Goal: Transaction & Acquisition: Obtain resource

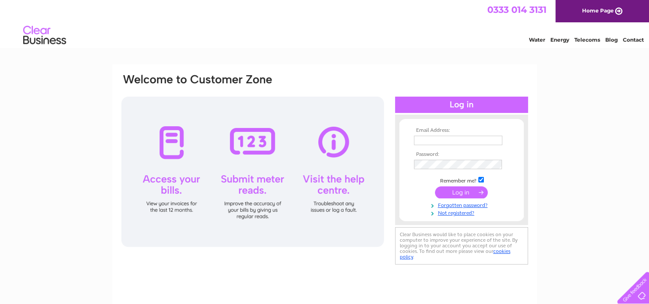
type input "info@mmcts.co.uk"
click at [468, 191] on input "submit" at bounding box center [461, 192] width 53 height 12
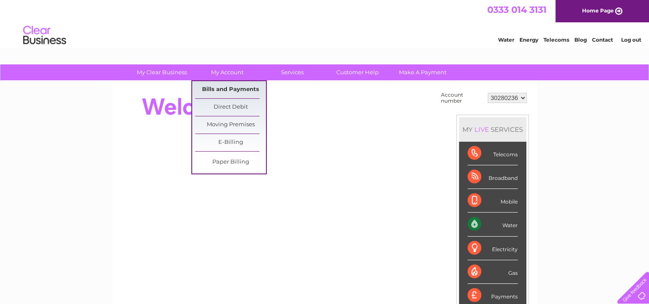
click at [235, 89] on link "Bills and Payments" at bounding box center [230, 89] width 71 height 17
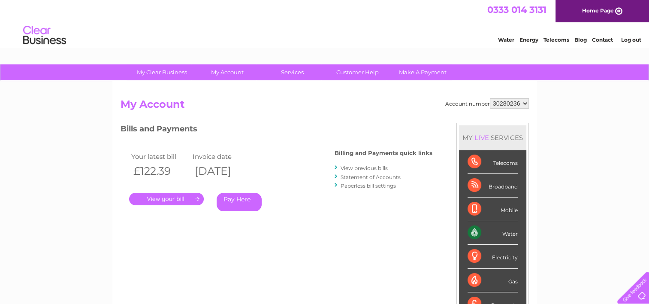
click at [191, 199] on link "." at bounding box center [166, 199] width 75 height 12
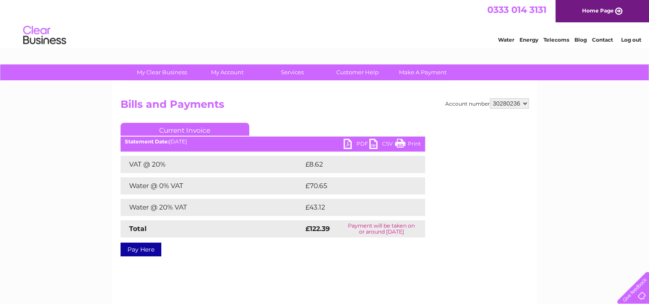
click at [356, 145] on link "PDF" at bounding box center [357, 145] width 26 height 12
click at [345, 100] on h2 "Bills and Payments" at bounding box center [325, 106] width 409 height 16
click at [506, 106] on select "30280236 30311962" at bounding box center [509, 103] width 39 height 10
click at [490, 98] on select "30280236 30311962" at bounding box center [509, 103] width 39 height 10
click at [508, 105] on select "30280236 30311962" at bounding box center [509, 103] width 39 height 10
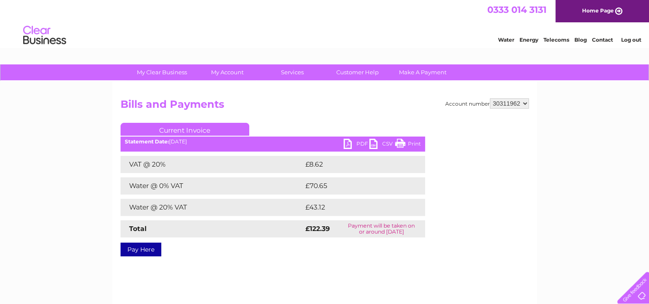
select select "30280236"
click at [490, 98] on select "30280236 30311962" at bounding box center [509, 103] width 39 height 10
click at [501, 105] on select "30280236 30311962" at bounding box center [509, 103] width 39 height 10
select select "30311962"
click at [490, 98] on select "30280236 30311962" at bounding box center [509, 103] width 39 height 10
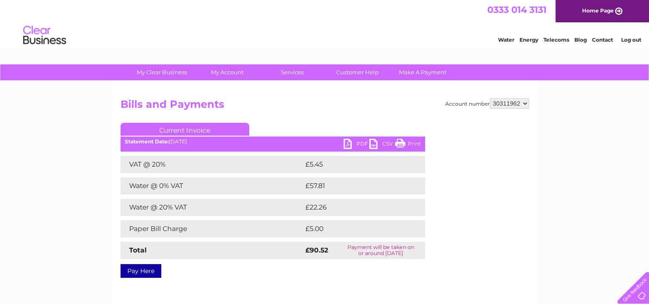
click at [348, 145] on link "PDF" at bounding box center [357, 145] width 26 height 12
